Goal: Information Seeking & Learning: Compare options

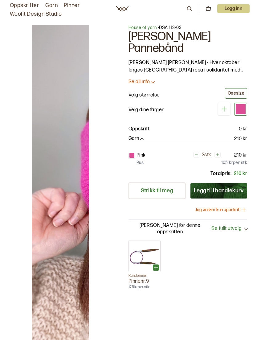
click at [69, 203] on img at bounding box center [158, 214] width 252 height 378
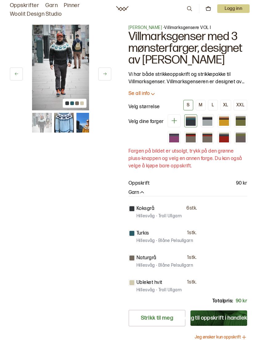
click at [106, 72] on icon at bounding box center [105, 73] width 5 height 5
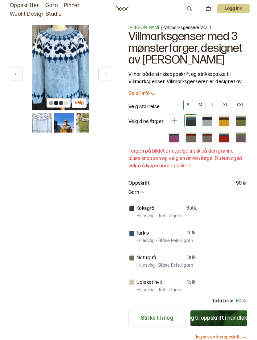
click at [107, 73] on icon at bounding box center [105, 73] width 5 height 5
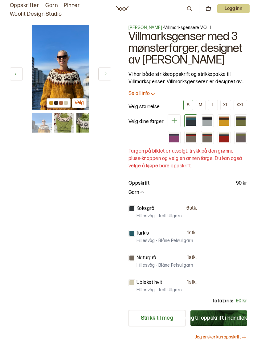
click at [104, 74] on icon at bounding box center [105, 73] width 5 height 5
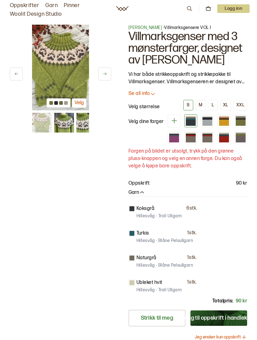
click at [106, 72] on icon at bounding box center [105, 73] width 5 height 5
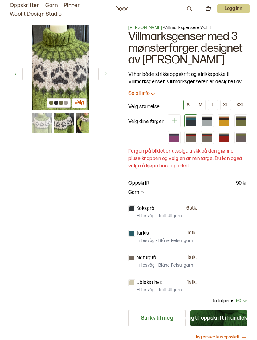
click at [108, 72] on button at bounding box center [104, 73] width 13 height 13
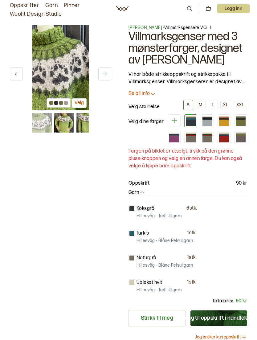
click at [105, 73] on icon at bounding box center [105, 73] width 5 height 5
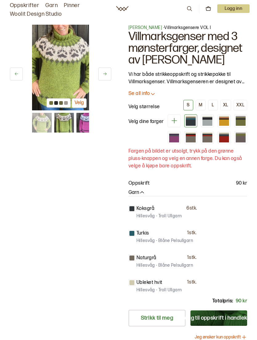
click at [107, 73] on button at bounding box center [104, 73] width 13 height 13
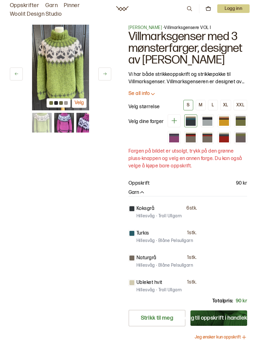
click at [107, 73] on button at bounding box center [104, 73] width 13 height 13
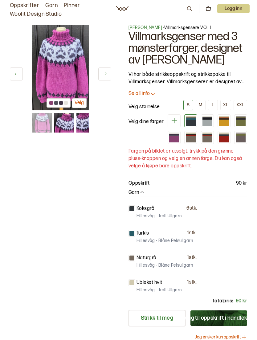
click at [110, 74] on button at bounding box center [104, 73] width 13 height 13
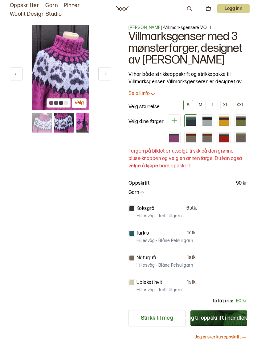
click at [106, 74] on icon at bounding box center [104, 73] width 3 height 3
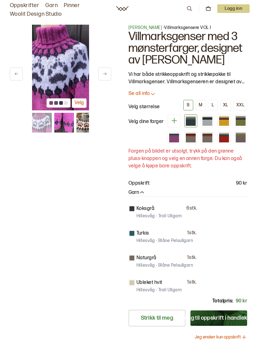
click at [108, 73] on button at bounding box center [104, 73] width 13 height 13
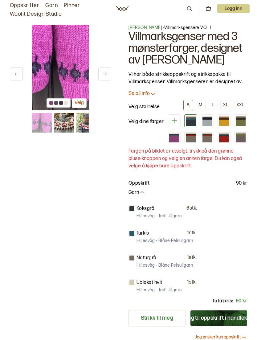
click at [111, 72] on button at bounding box center [104, 73] width 13 height 13
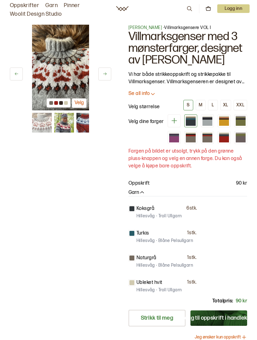
click at [109, 74] on button at bounding box center [104, 73] width 13 height 13
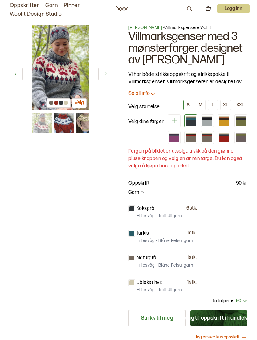
click at [107, 73] on icon at bounding box center [105, 73] width 5 height 5
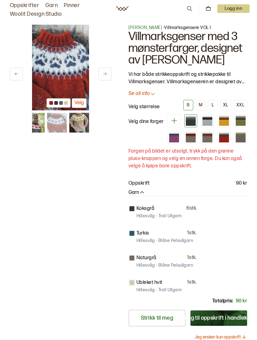
click at [109, 72] on button at bounding box center [104, 73] width 13 height 13
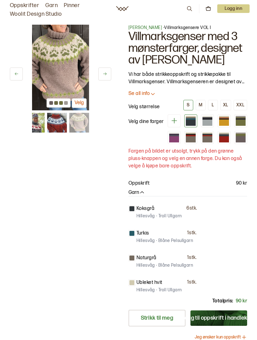
click at [227, 123] on div at bounding box center [224, 123] width 10 height 6
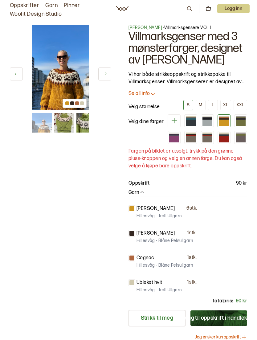
click at [225, 141] on div at bounding box center [224, 139] width 10 height 6
